Goal: Task Accomplishment & Management: Complete application form

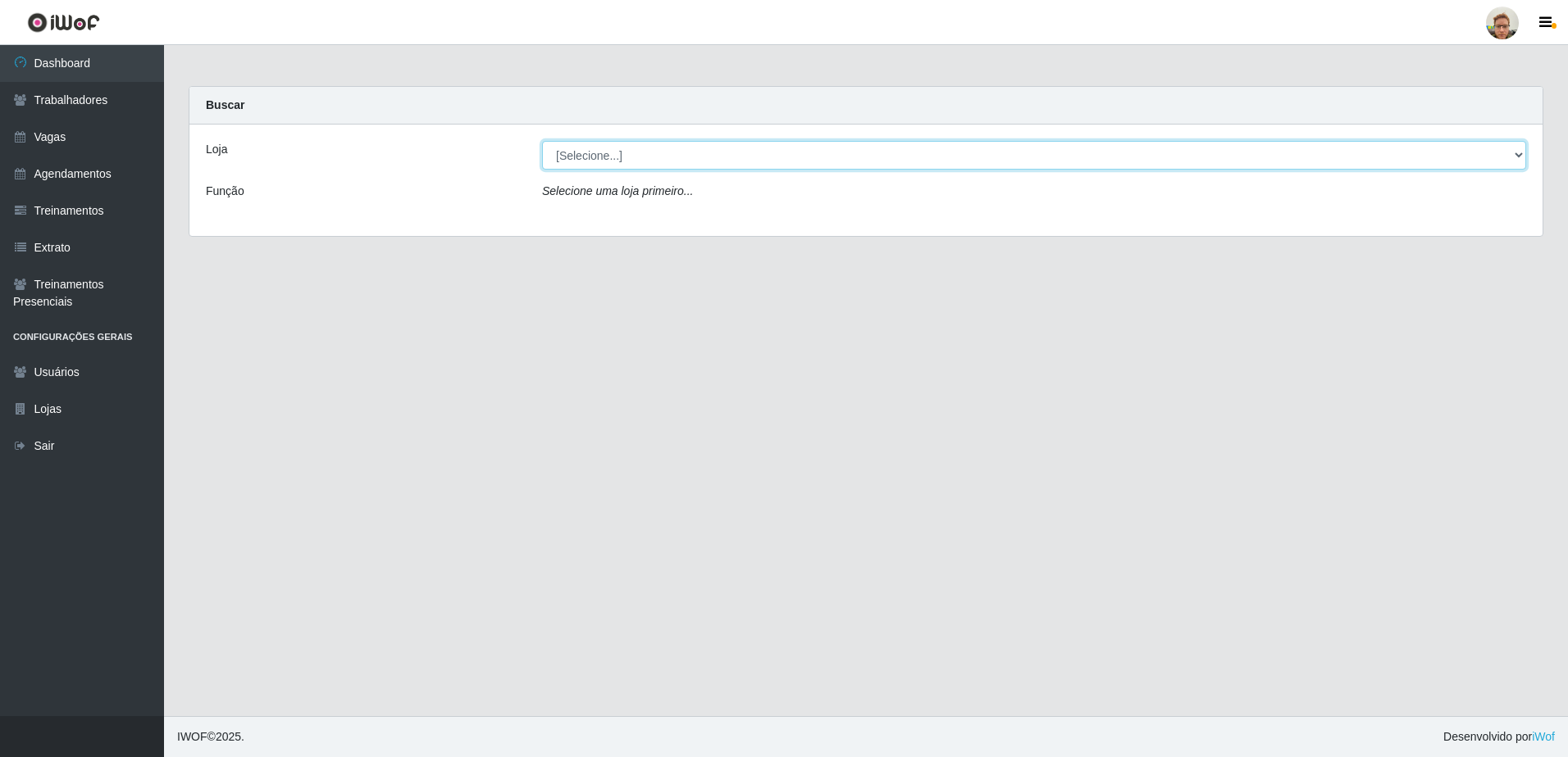
click at [620, 159] on select "[Selecione...] [GEOGRAPHIC_DATA][PERSON_NAME]" at bounding box center [1033, 155] width 983 height 29
select select "168"
click at [542, 141] on select "[Selecione...] [GEOGRAPHIC_DATA][PERSON_NAME]" at bounding box center [1033, 155] width 983 height 29
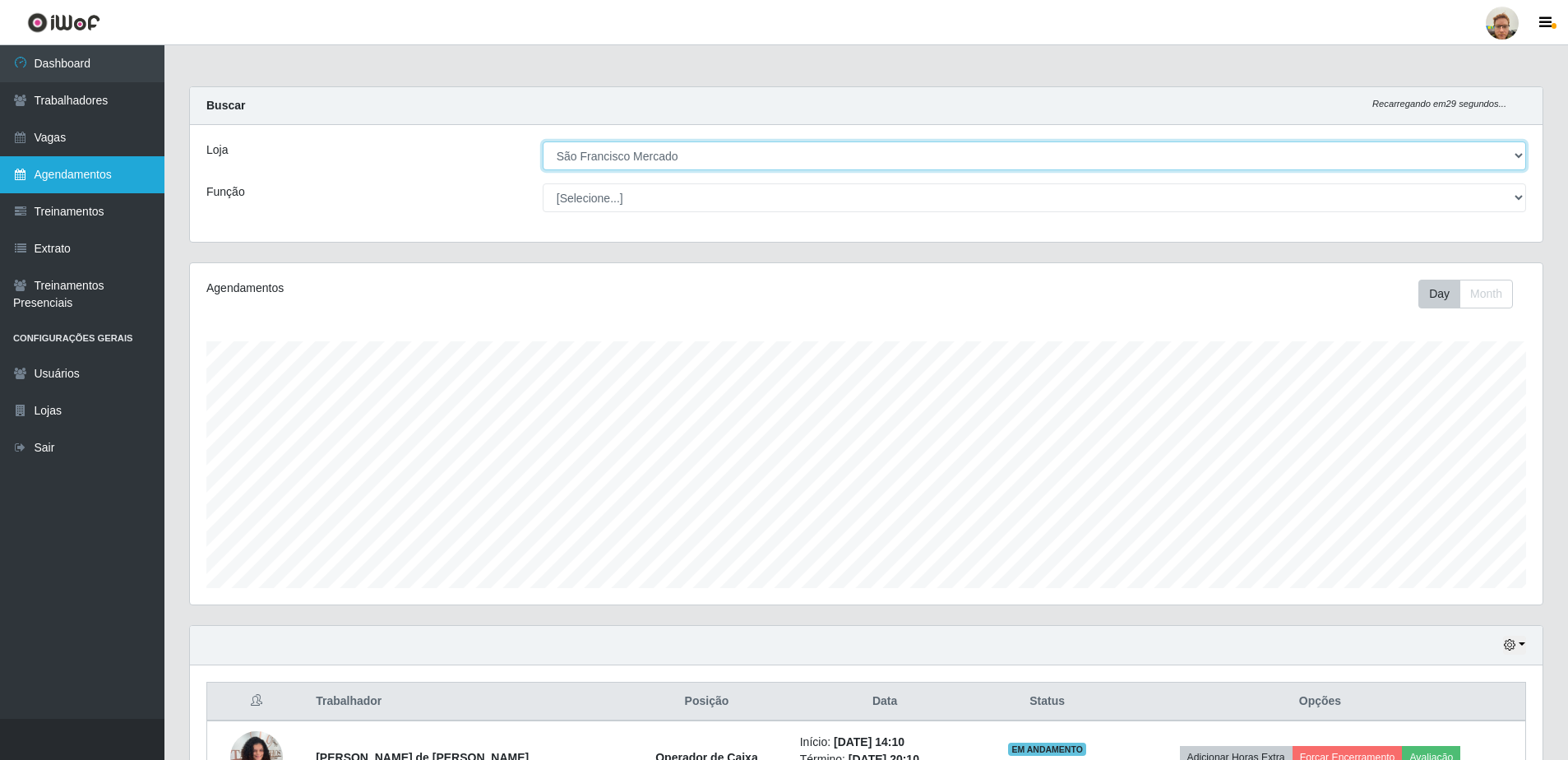
scroll to position [341, 1353]
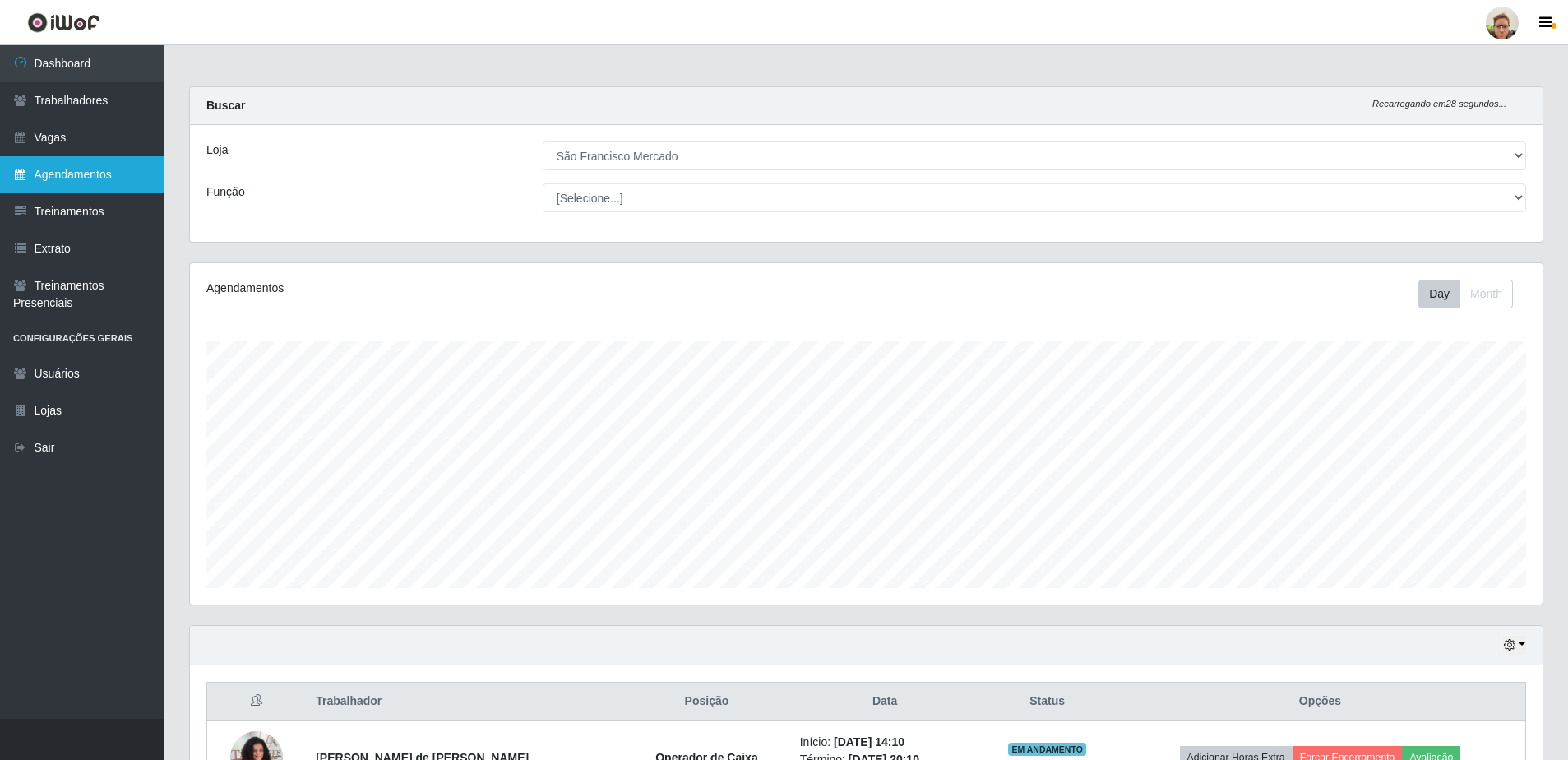
click at [96, 170] on link "Agendamentos" at bounding box center [82, 175] width 165 height 37
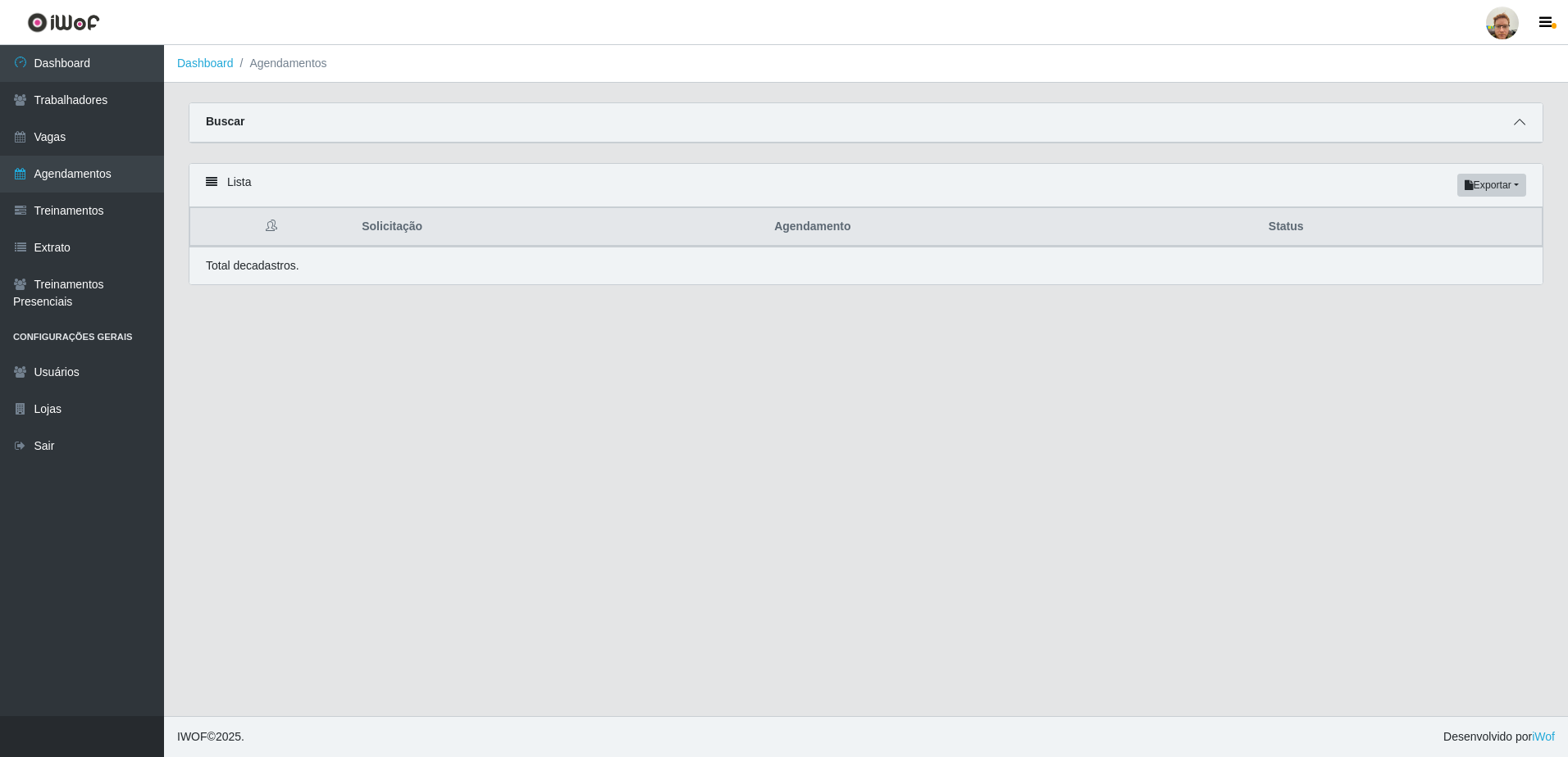
click at [1527, 129] on span at bounding box center [1519, 122] width 20 height 19
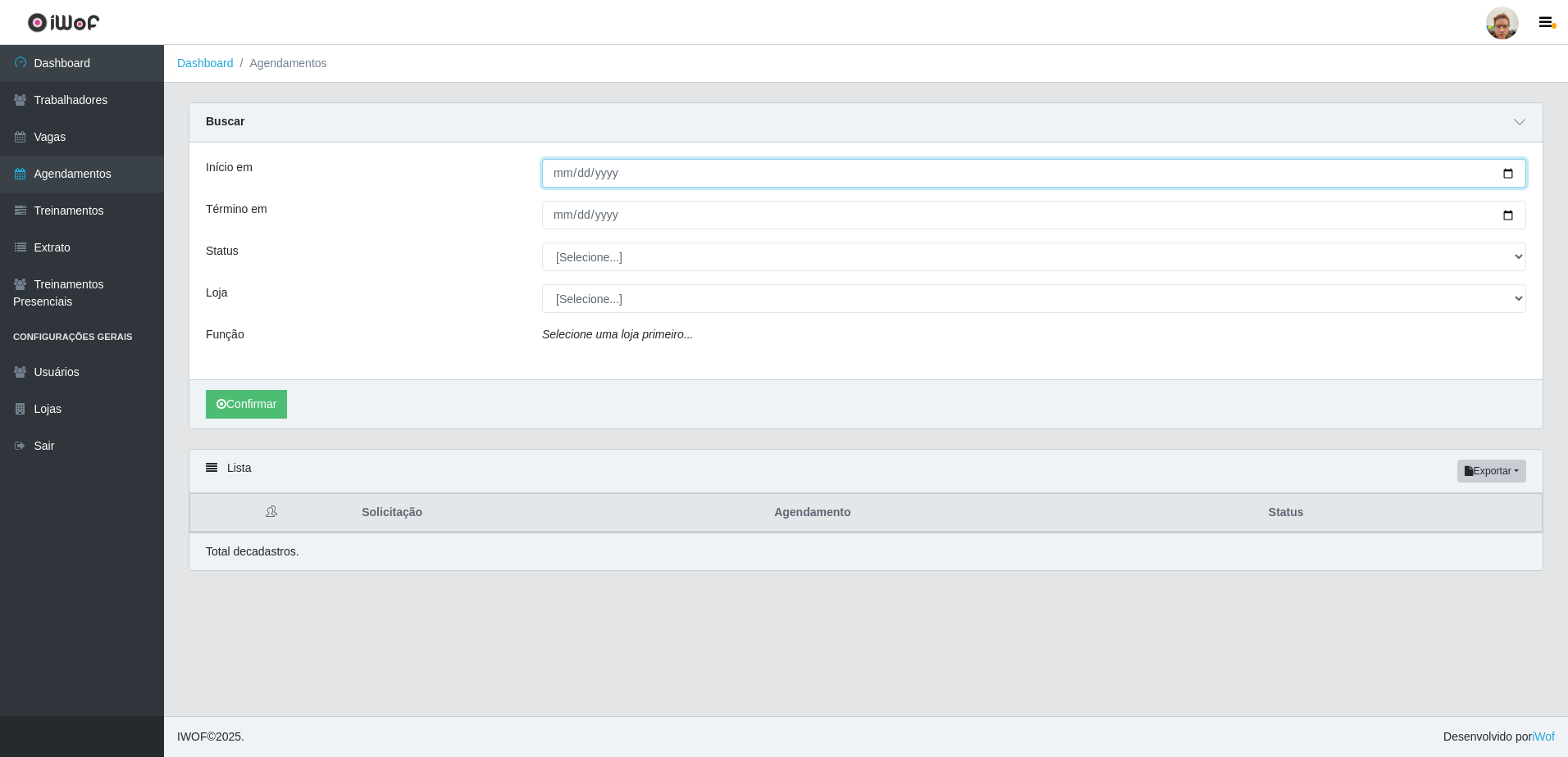
click at [1494, 180] on input "Início em" at bounding box center [1033, 173] width 983 height 29
click at [1509, 174] on input "Início em" at bounding box center [1033, 173] width 983 height 29
type input "[DATE]"
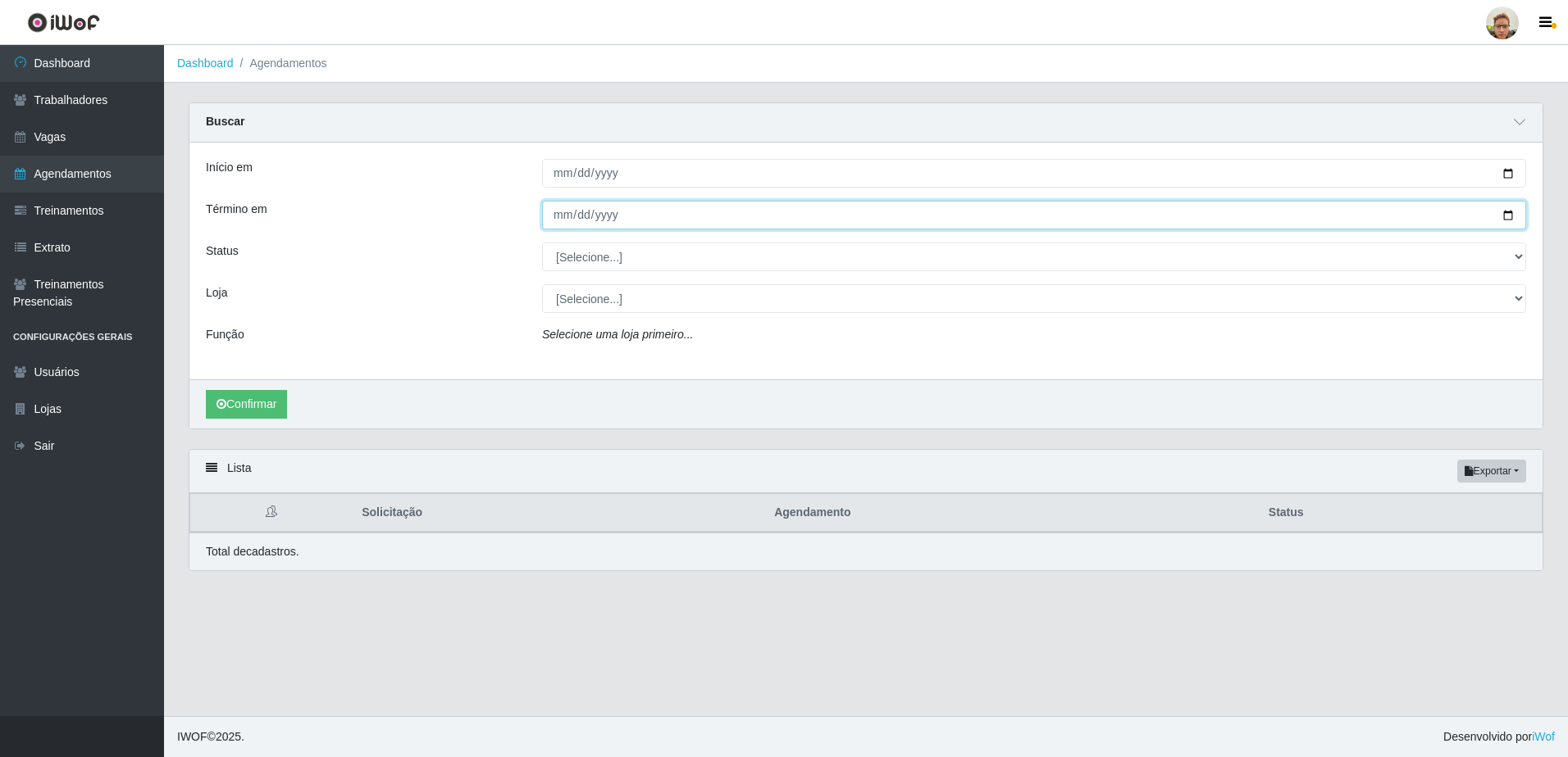
click at [1511, 217] on input "Término em" at bounding box center [1033, 215] width 983 height 29
type input "[DATE]"
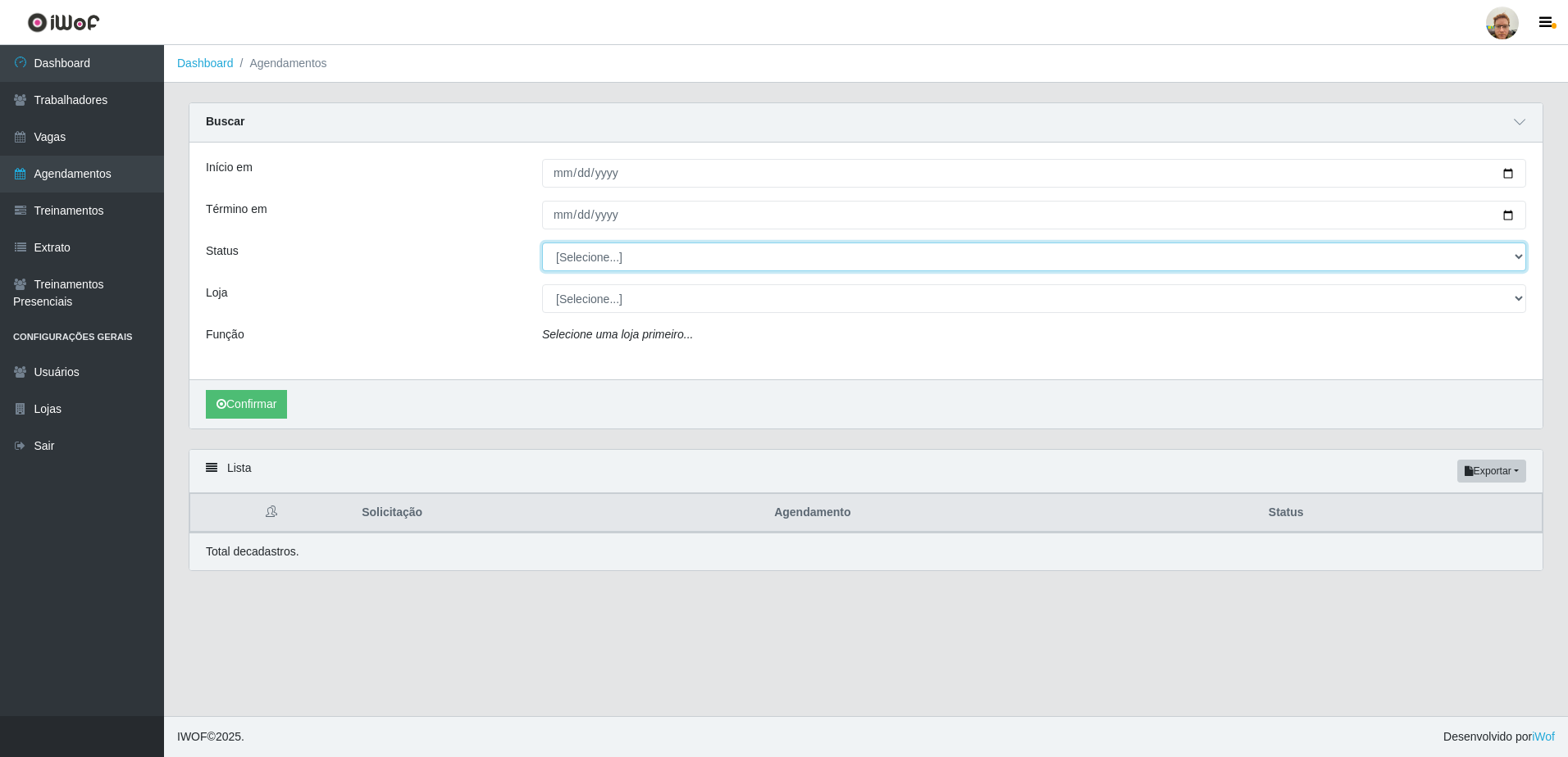
click at [572, 254] on select "[Selecione...] AGENDADO AGUARDANDO LIBERAR EM ANDAMENTO EM REVISÃO FINALIZADO C…" at bounding box center [1033, 257] width 983 height 29
select select "AGENDADO"
click at [542, 244] on select "[Selecione...] AGENDADO AGUARDANDO LIBERAR EM ANDAMENTO EM REVISÃO FINALIZADO C…" at bounding box center [1033, 257] width 983 height 29
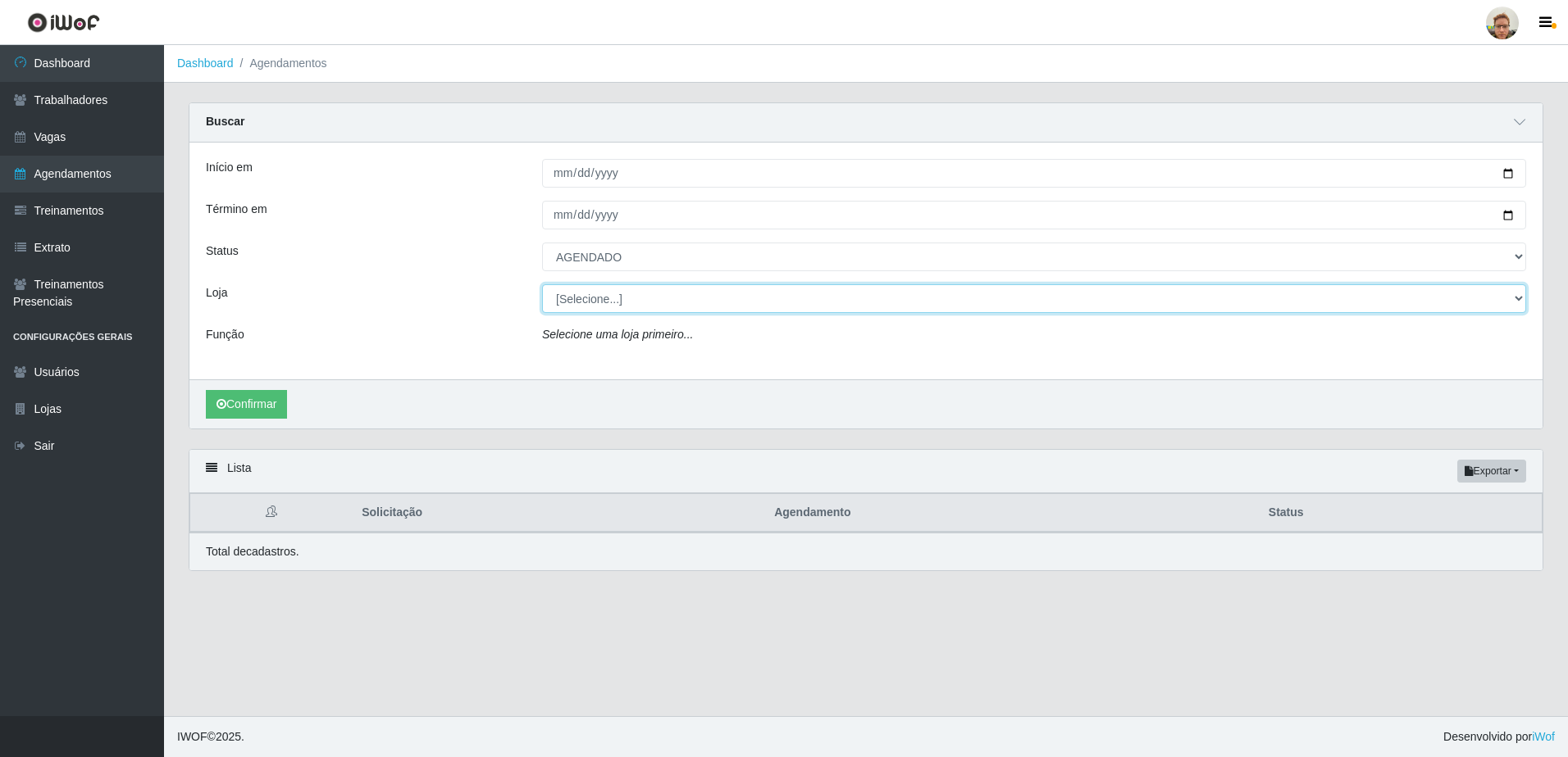
click at [585, 305] on select "[Selecione...] [GEOGRAPHIC_DATA][PERSON_NAME]" at bounding box center [1033, 299] width 983 height 29
select select "168"
click at [542, 286] on select "[Selecione...] [GEOGRAPHIC_DATA][PERSON_NAME]" at bounding box center [1033, 299] width 983 height 29
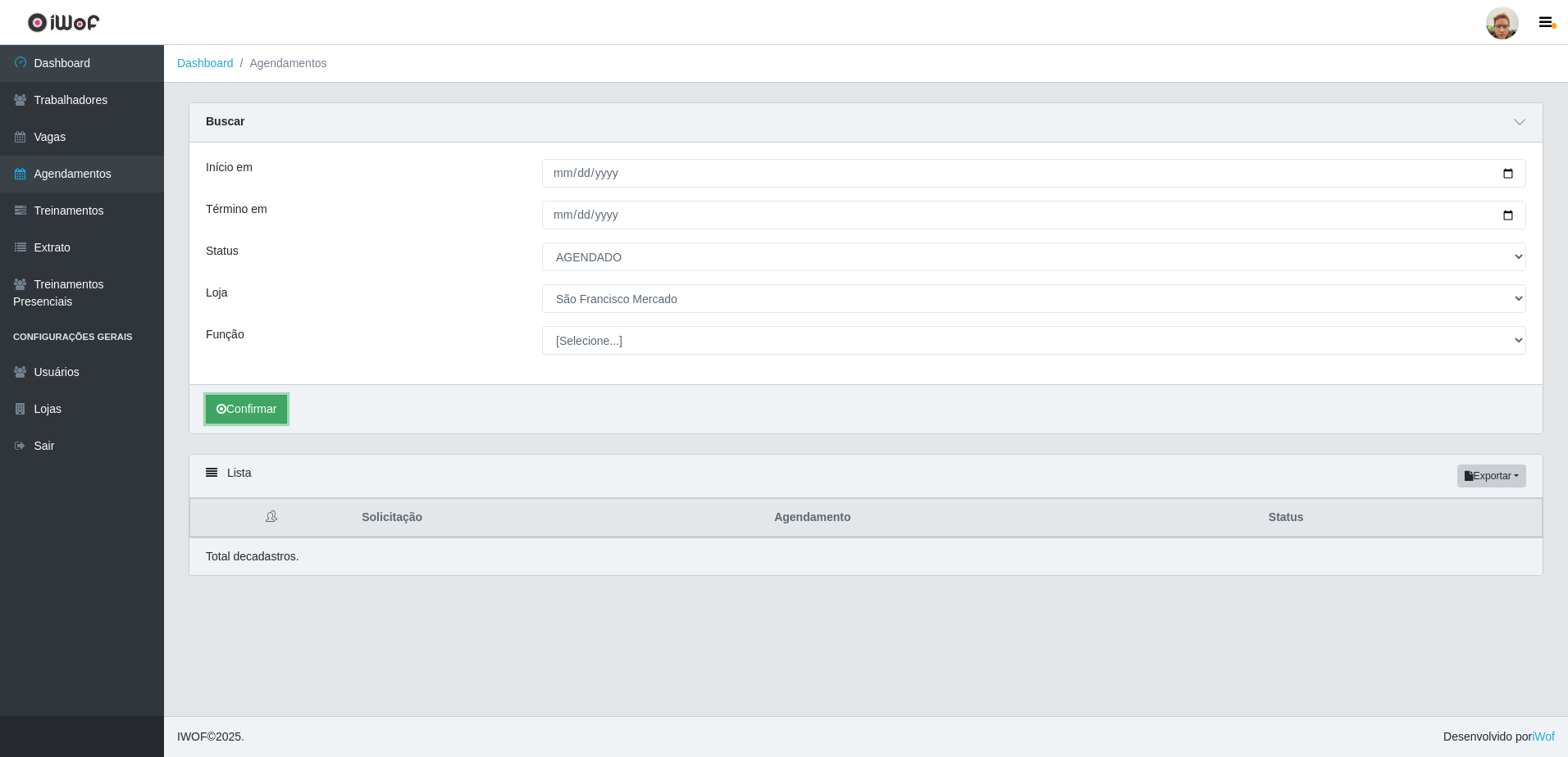
click at [232, 400] on button "Confirmar" at bounding box center [246, 409] width 81 height 29
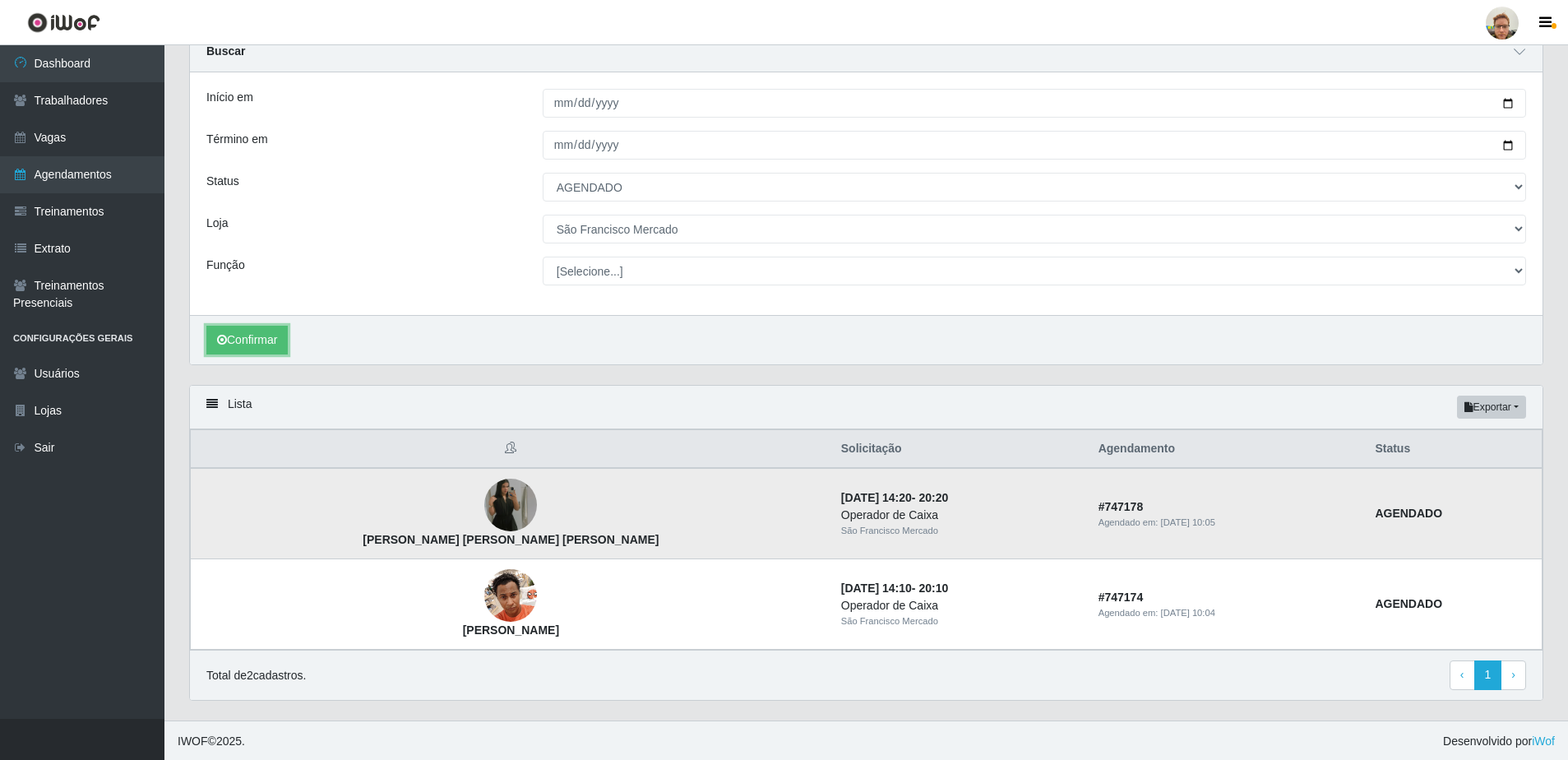
scroll to position [73, 0]
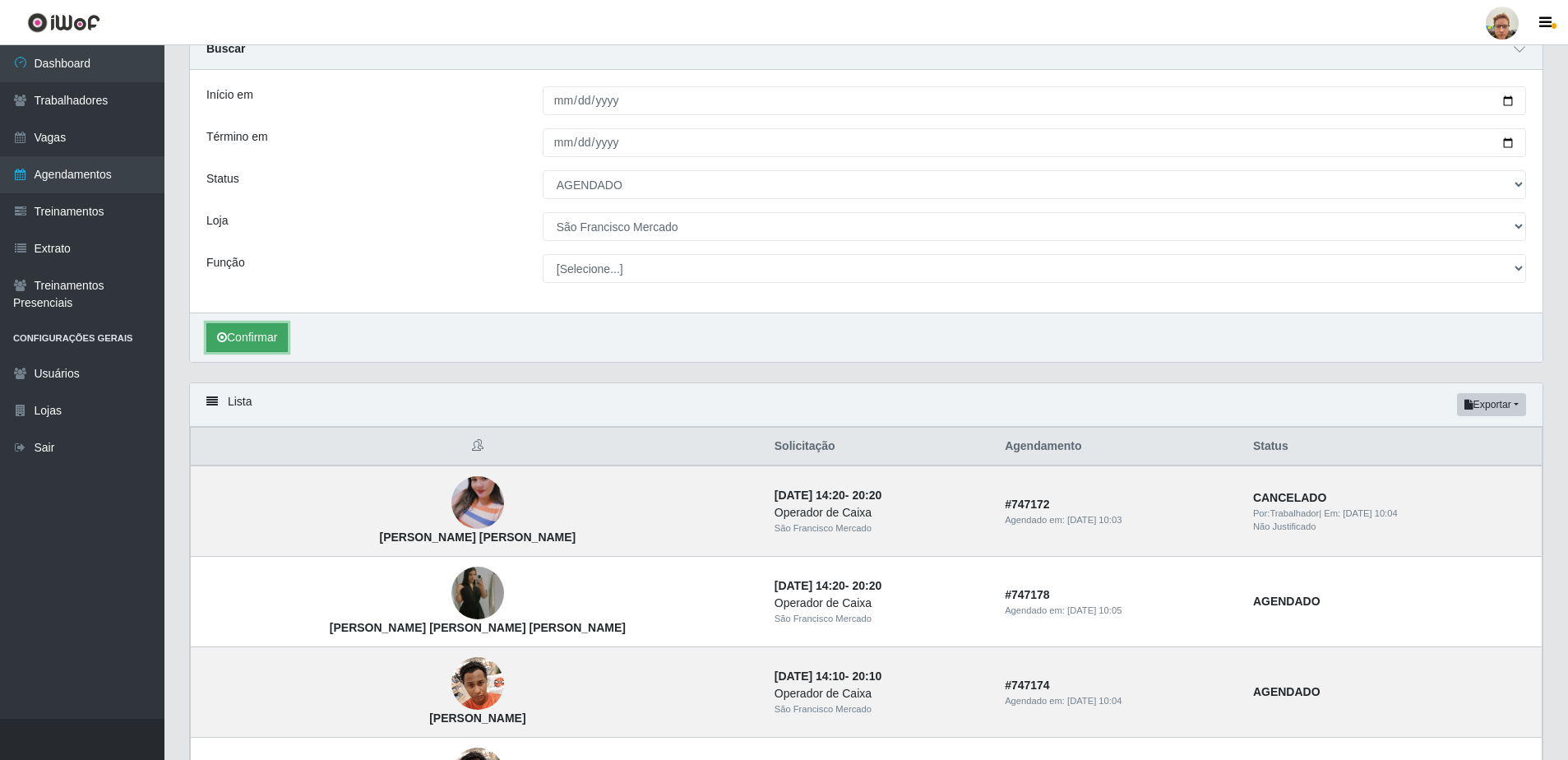
click at [232, 331] on button "Confirmar" at bounding box center [246, 337] width 81 height 29
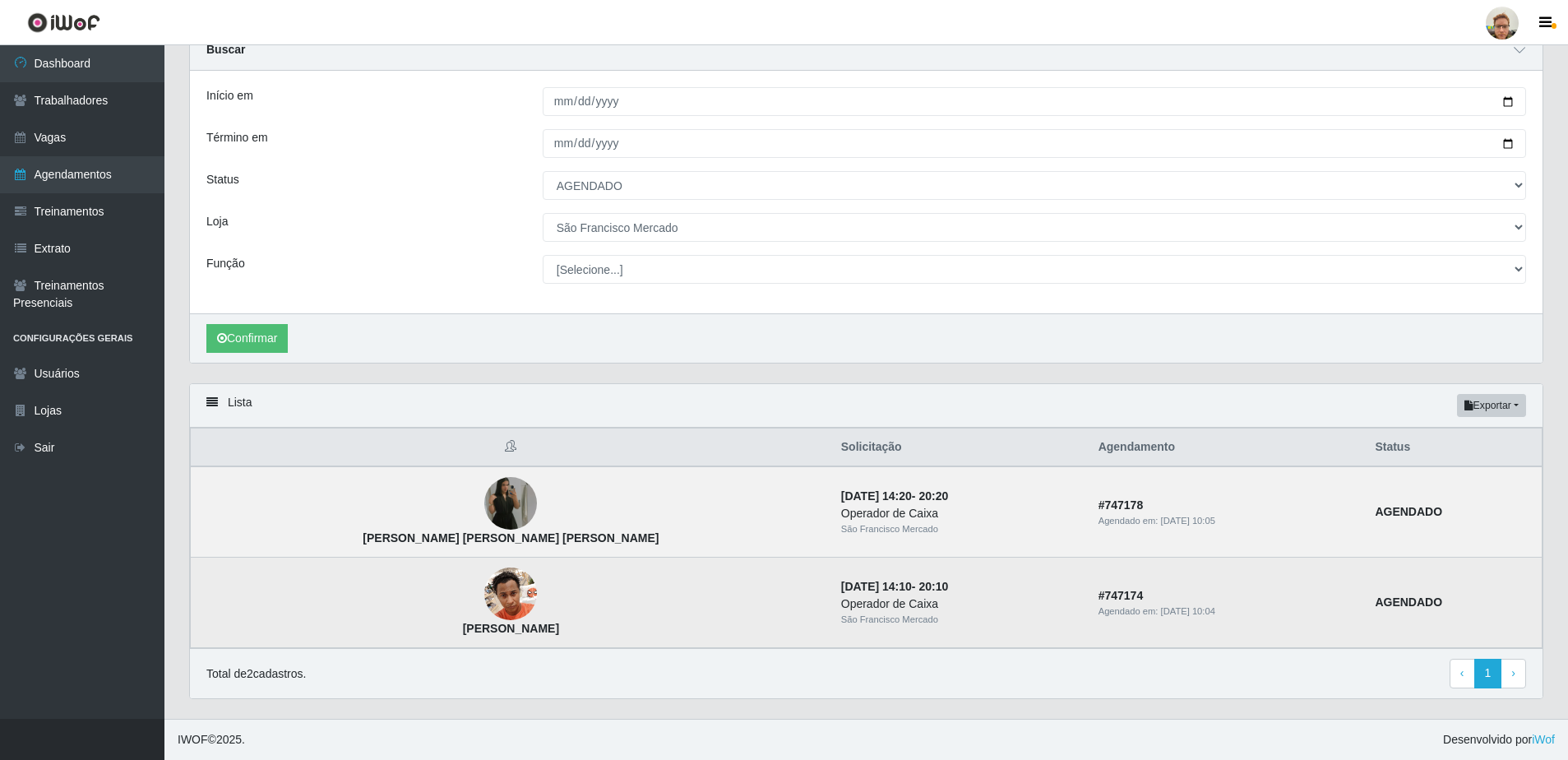
click at [484, 608] on img at bounding box center [510, 594] width 52 height 70
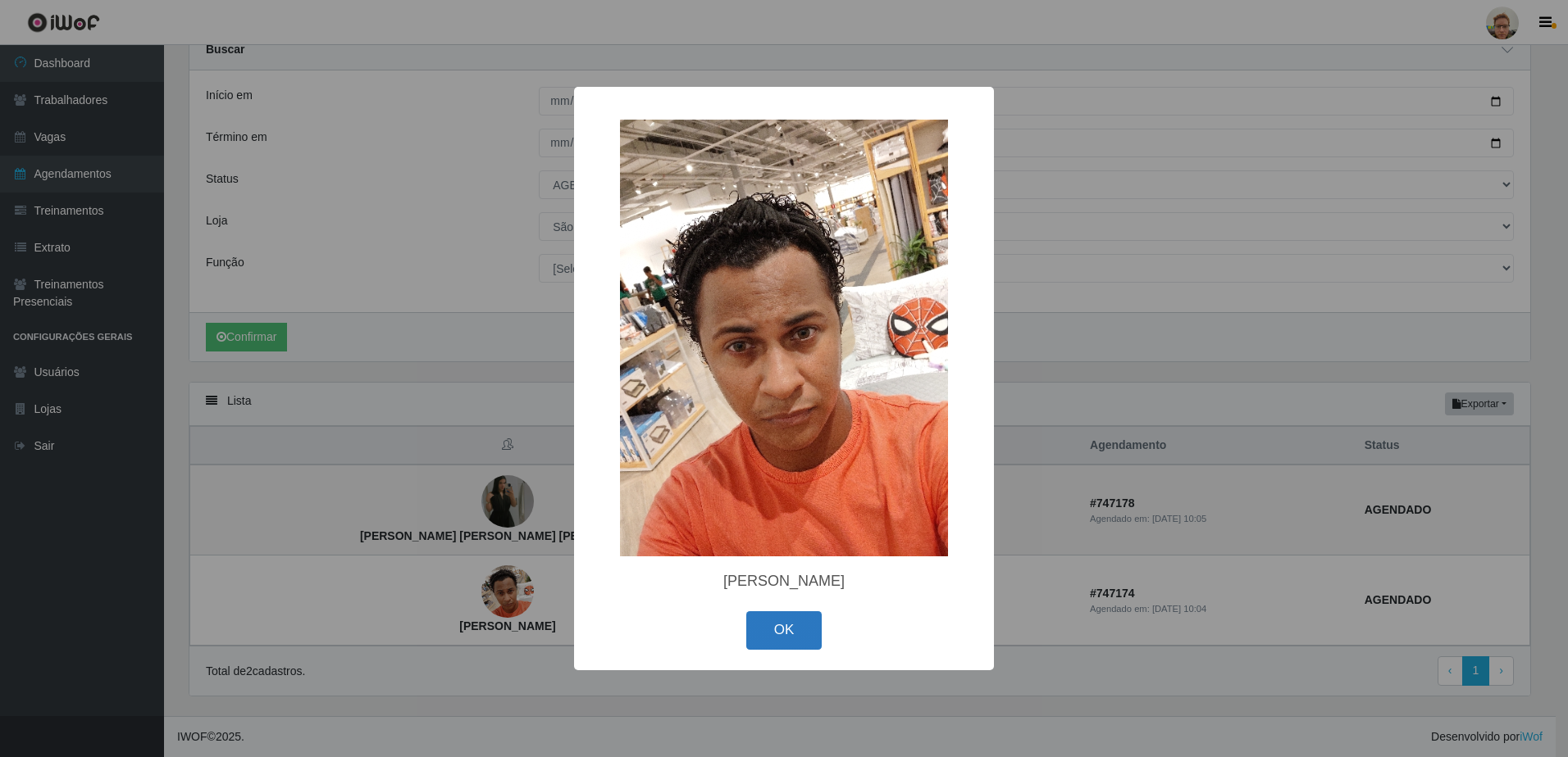
click at [791, 635] on button "OK" at bounding box center [784, 630] width 77 height 38
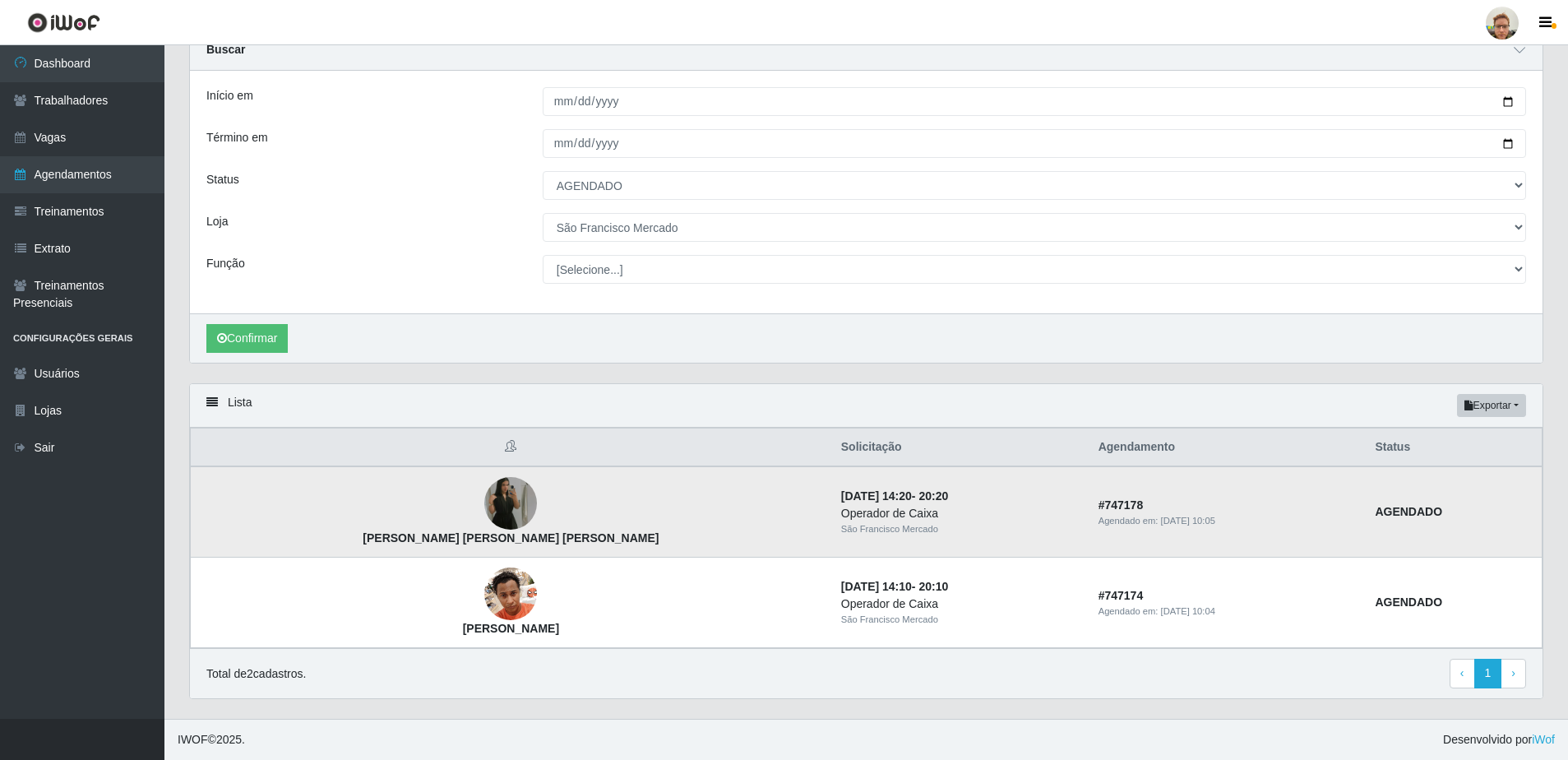
click at [484, 502] on img at bounding box center [510, 504] width 52 height 94
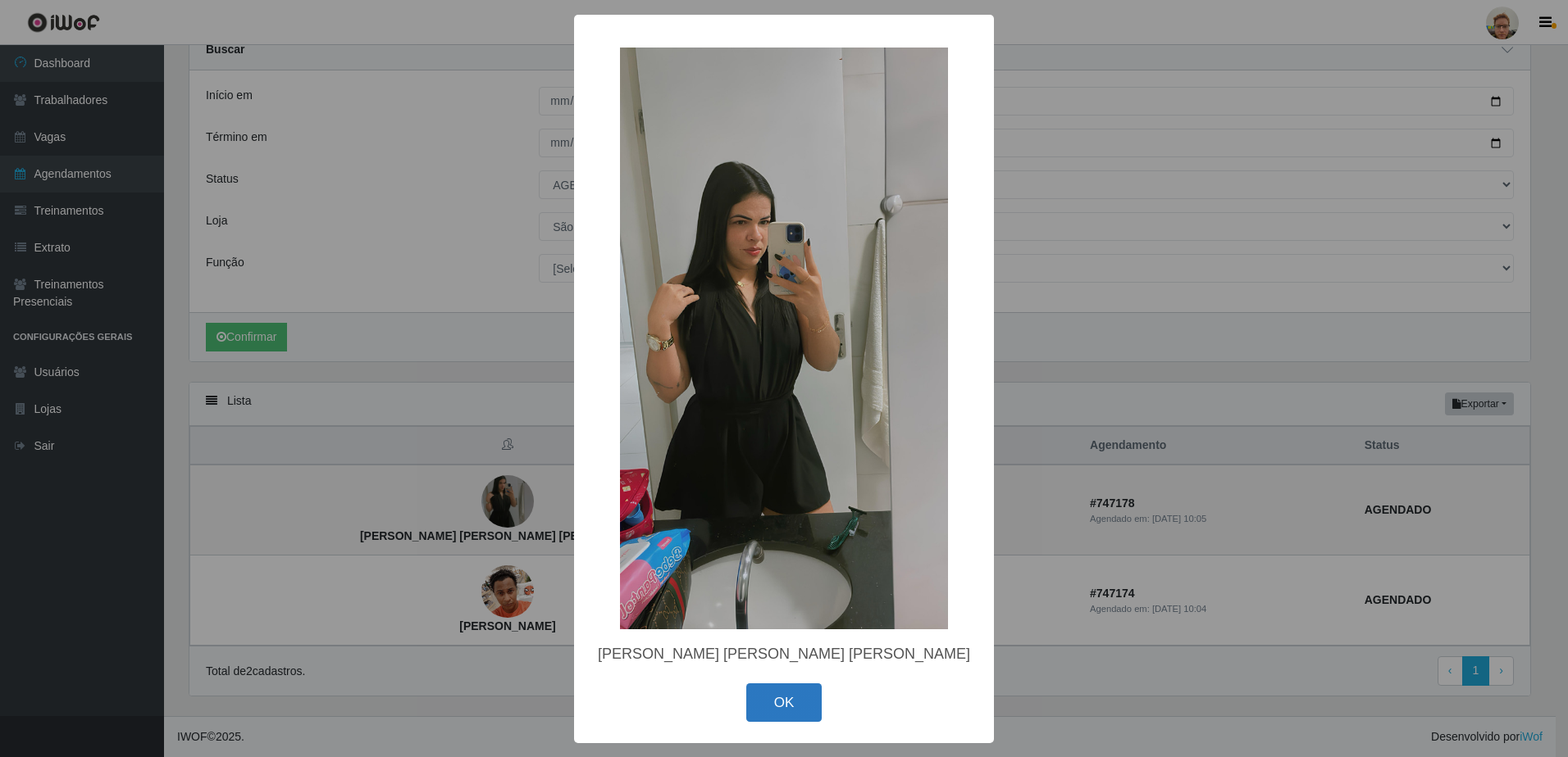
click at [782, 699] on button "OK" at bounding box center [784, 702] width 77 height 38
